Goal: Find specific page/section: Find specific page/section

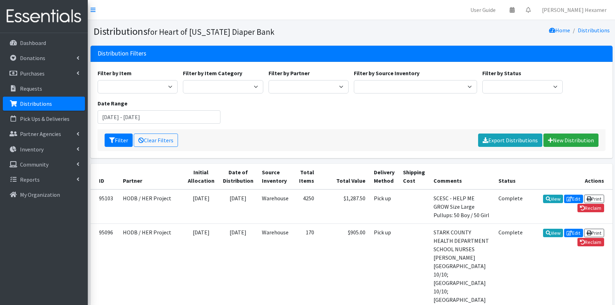
scroll to position [39, 0]
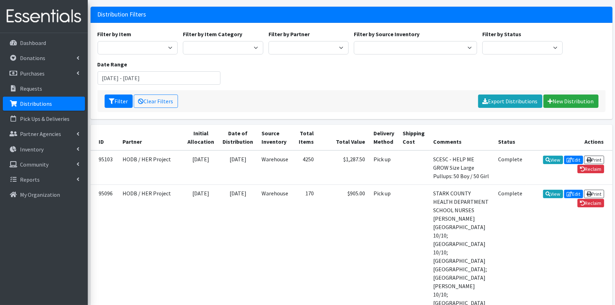
click at [37, 104] on p "Distributions" at bounding box center [36, 103] width 32 height 7
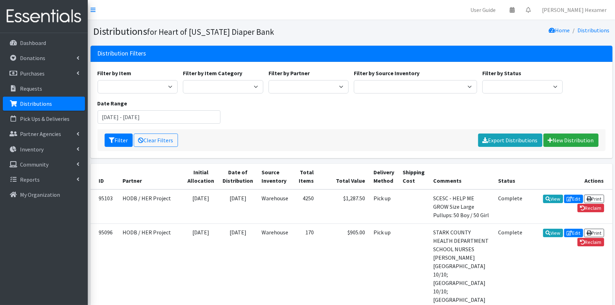
click at [192, 78] on div "Filter by Item Category Period Supplies Adult Incontinence Diapers Wipes Pull- …" at bounding box center [223, 81] width 86 height 25
click at [37, 56] on p "Donations" at bounding box center [32, 57] width 25 height 7
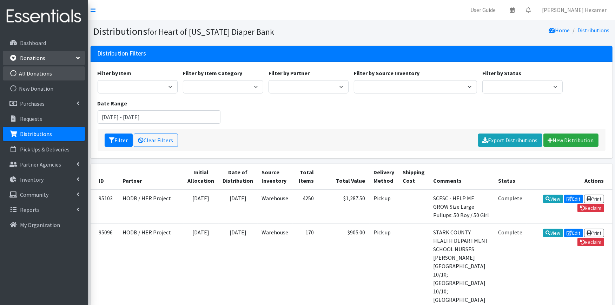
click at [39, 71] on link "All Donations" at bounding box center [44, 73] width 82 height 14
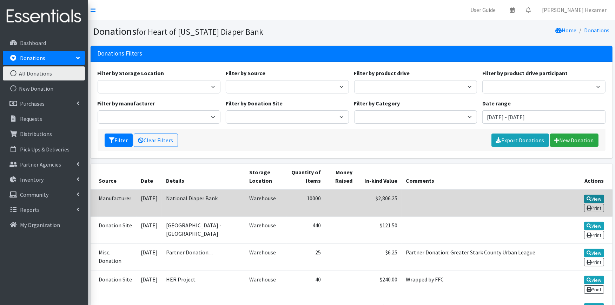
click at [595, 198] on link "View" at bounding box center [594, 199] width 20 height 8
